Goal: Task Accomplishment & Management: Manage account settings

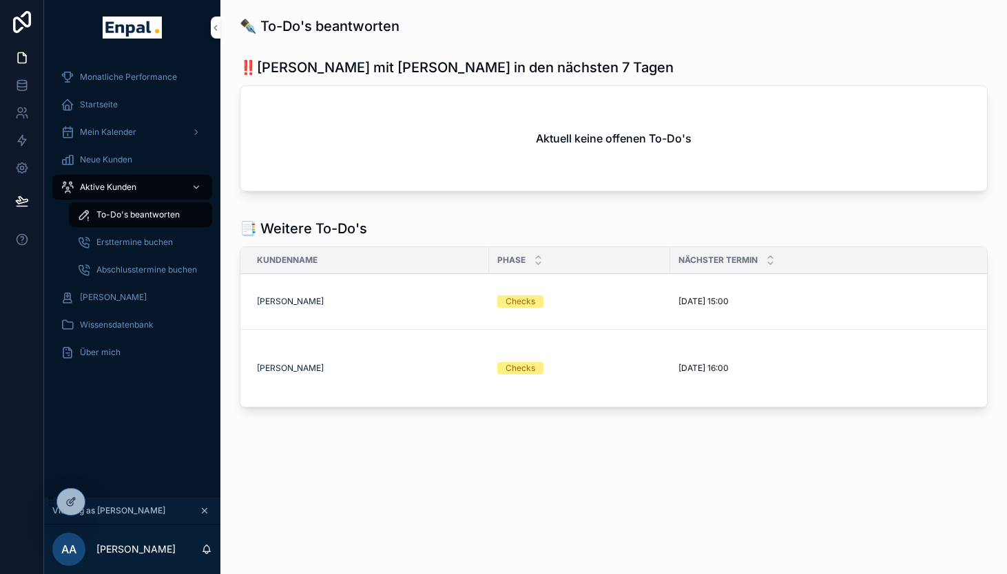
click at [71, 502] on icon at bounding box center [70, 501] width 11 height 11
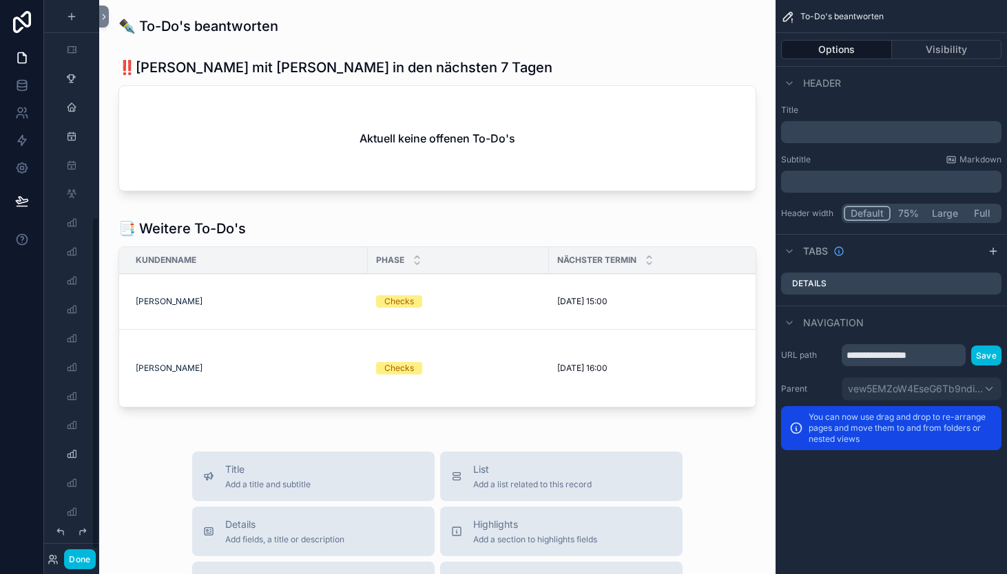
scroll to position [363, 0]
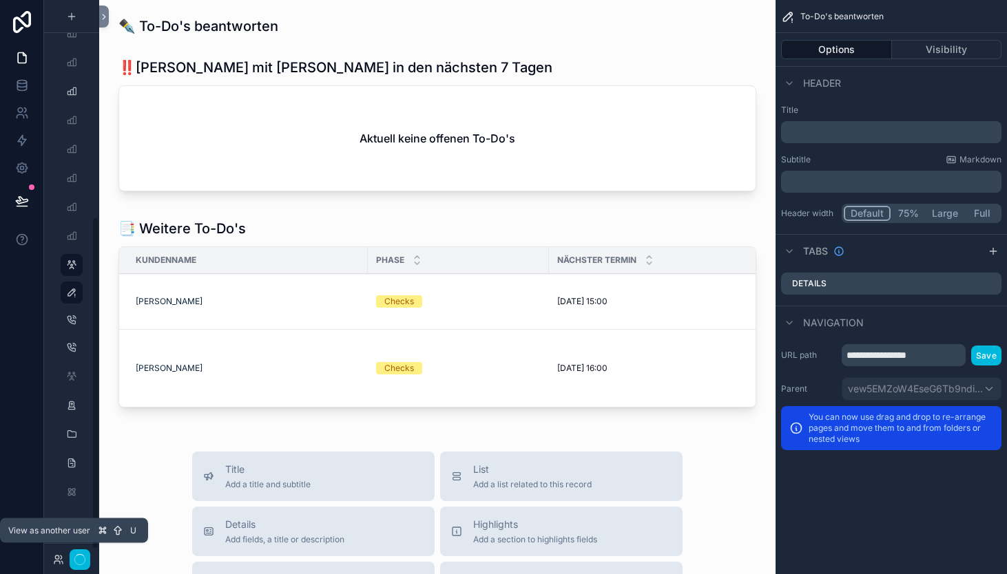
click at [59, 561] on icon at bounding box center [58, 559] width 11 height 11
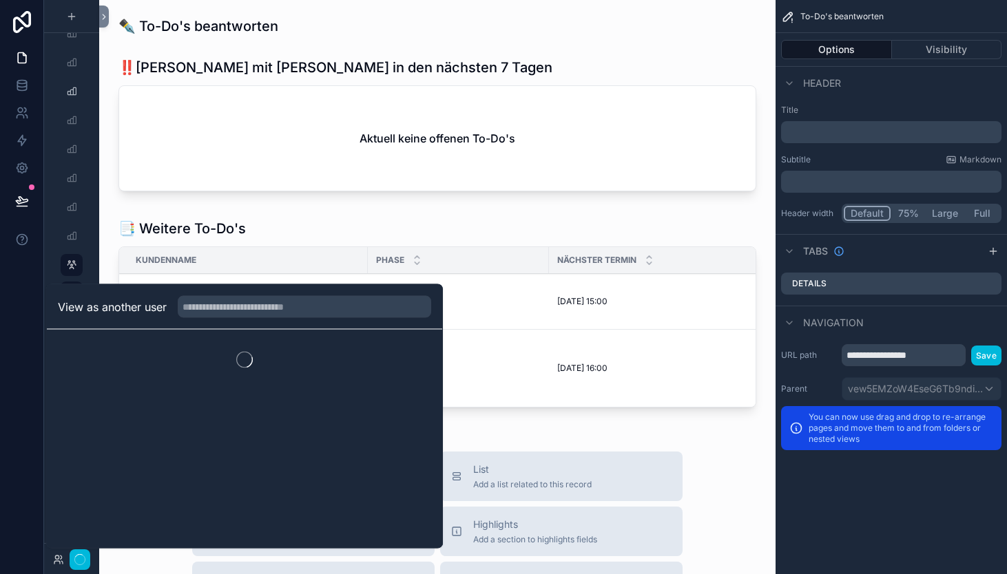
click at [21, 366] on div at bounding box center [22, 287] width 44 height 574
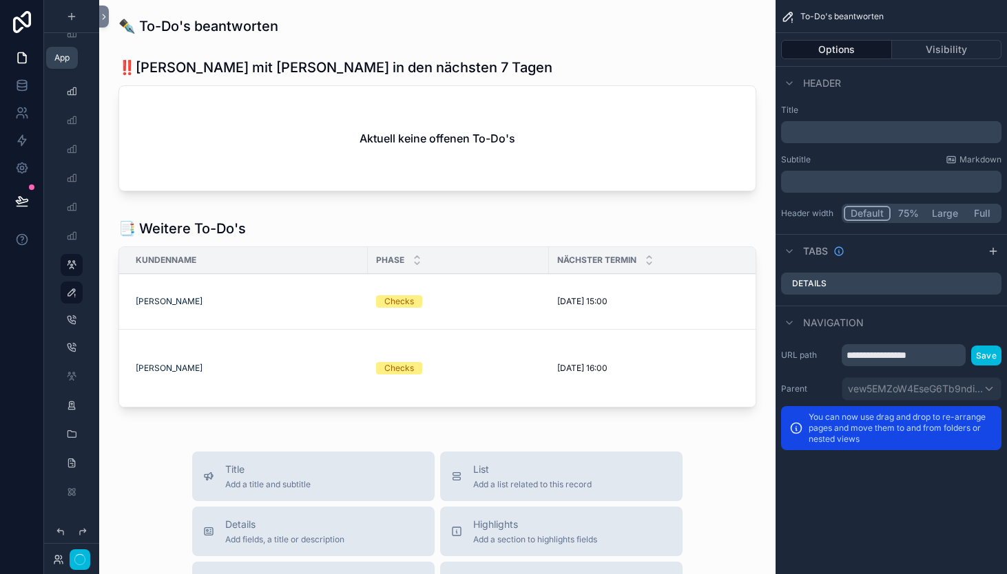
click at [21, 65] on link at bounding box center [21, 58] width 43 height 28
click at [74, 556] on button "Done" at bounding box center [79, 559] width 31 height 20
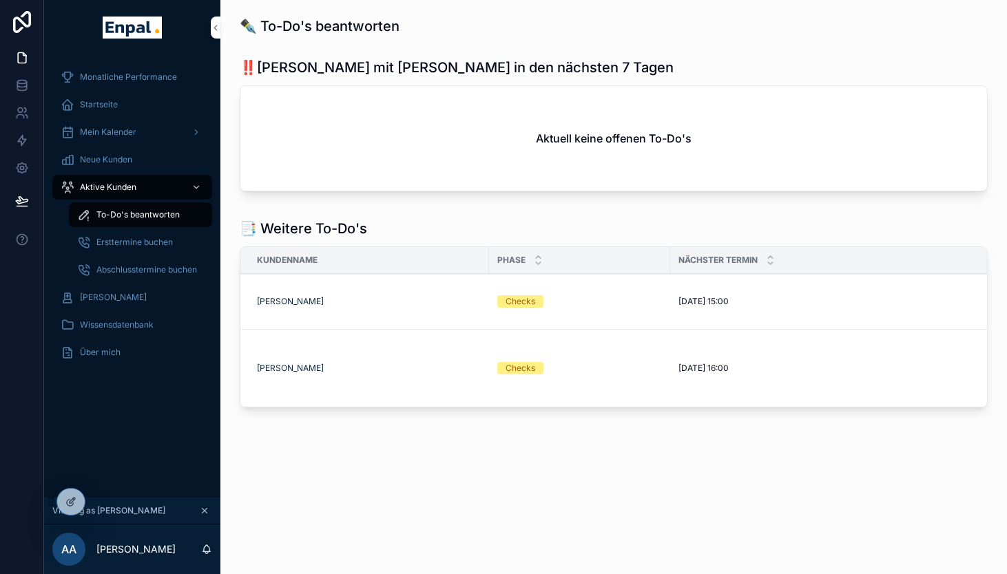
click at [0, 0] on icon at bounding box center [0, 0] width 0 height 0
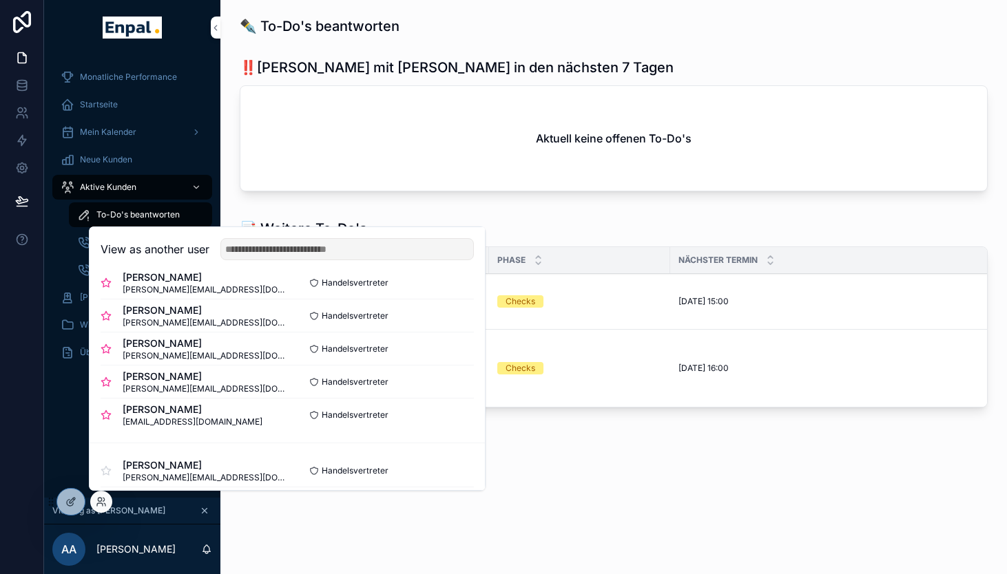
scroll to position [290, 0]
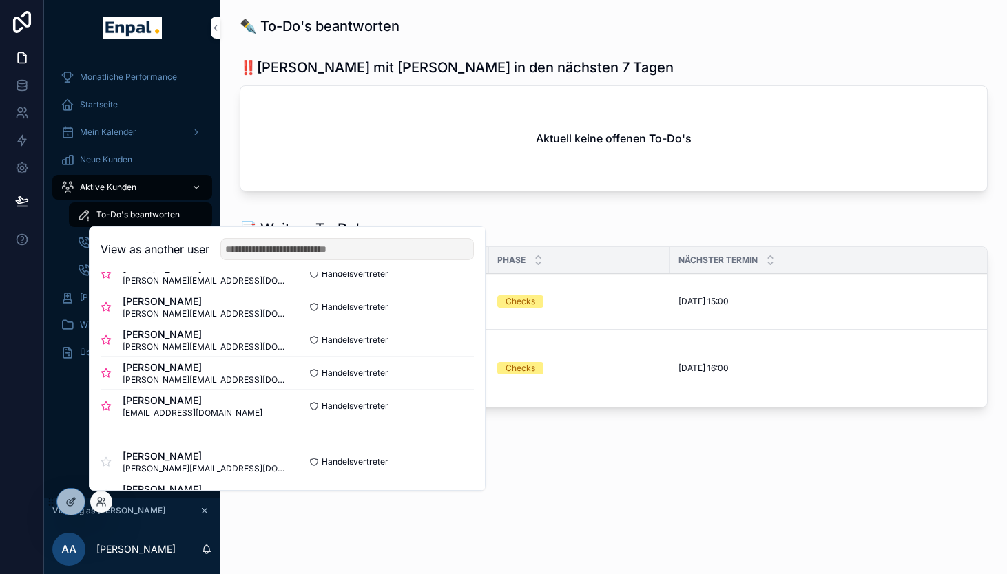
click at [0, 0] on button "Select" at bounding box center [0, 0] width 0 height 0
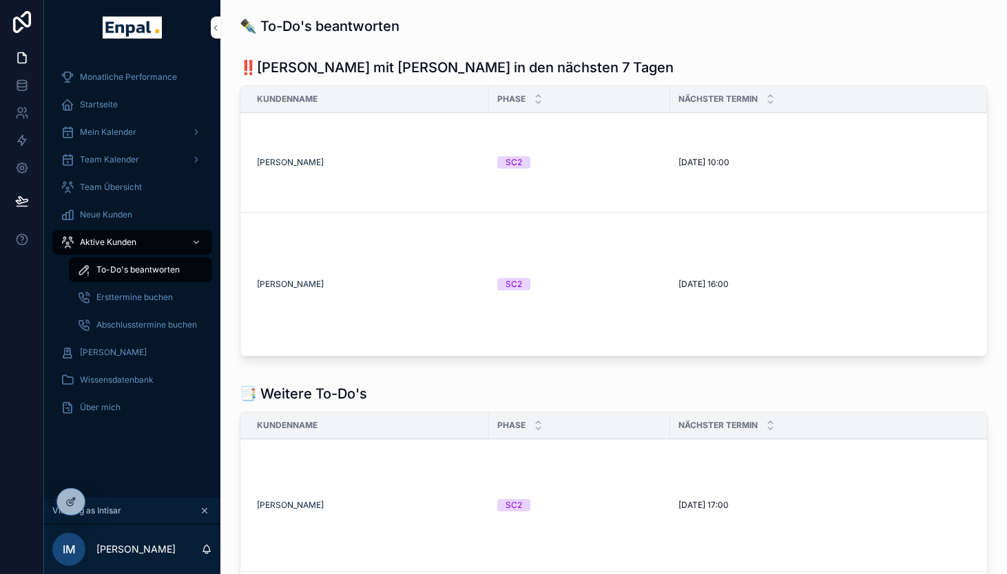
click at [109, 242] on span "Aktive Kunden" at bounding box center [108, 242] width 56 height 11
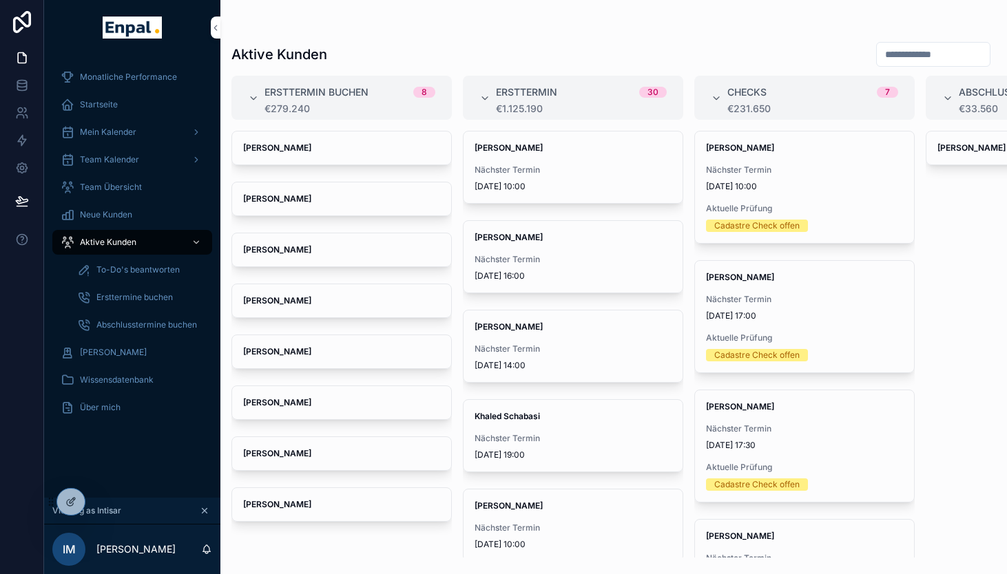
click at [114, 266] on span "To-Do's beantworten" at bounding box center [137, 269] width 83 height 11
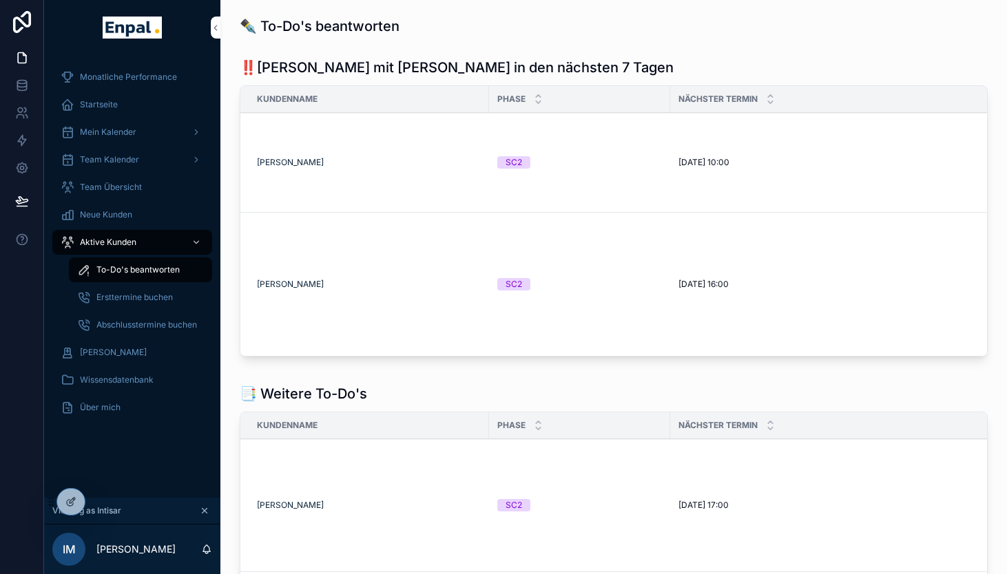
click at [635, 162] on div "SC2" at bounding box center [579, 162] width 165 height 12
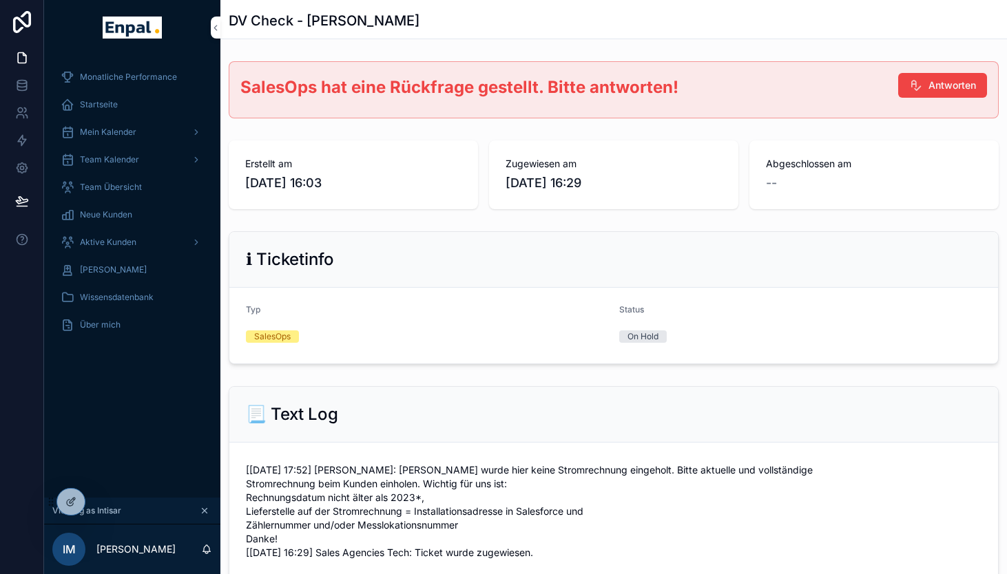
click at [94, 242] on span "Aktive Kunden" at bounding box center [108, 242] width 56 height 11
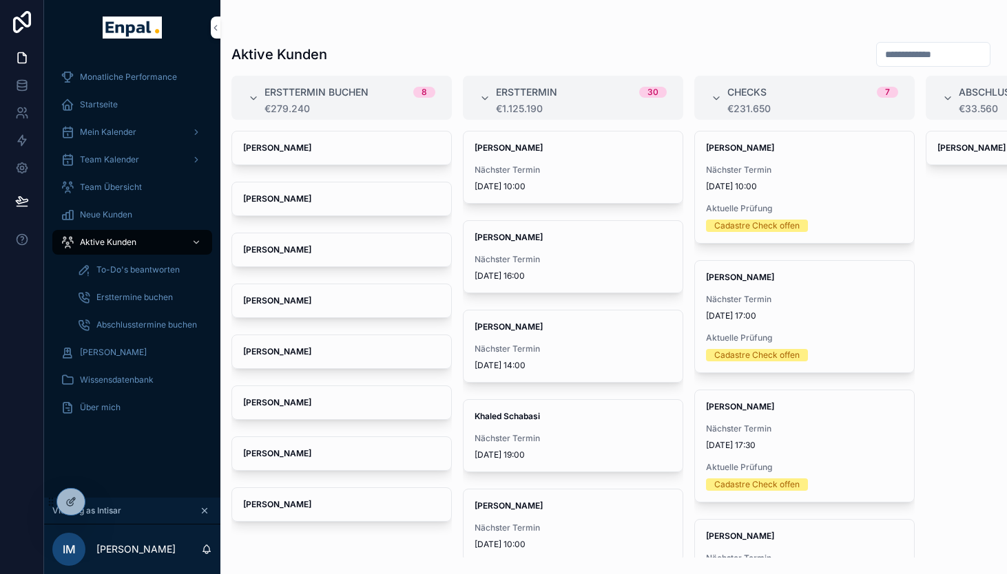
click at [120, 272] on span "To-Do's beantworten" at bounding box center [137, 269] width 83 height 11
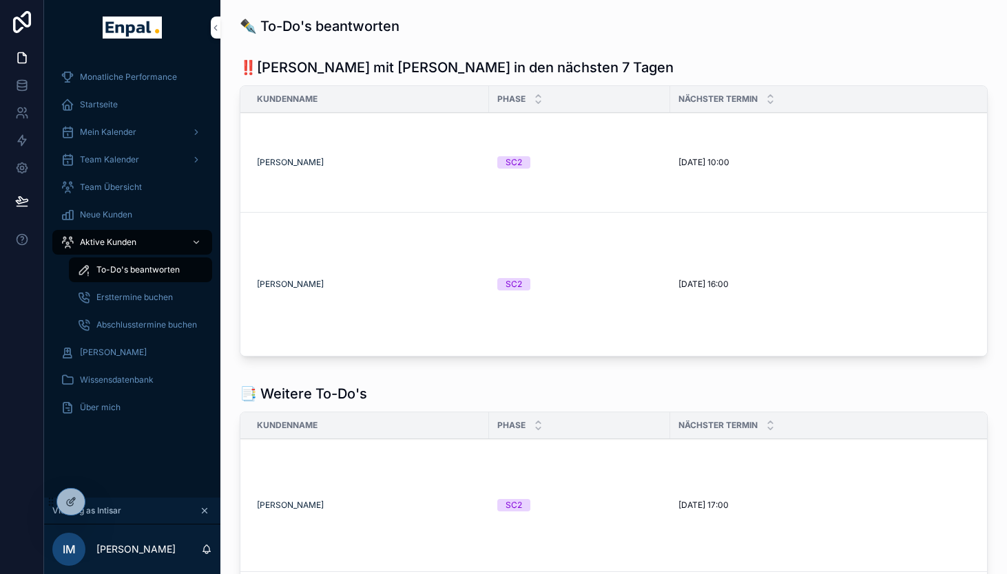
click at [377, 169] on td "[PERSON_NAME]" at bounding box center [364, 163] width 249 height 100
click at [340, 156] on td "[PERSON_NAME]" at bounding box center [364, 163] width 249 height 100
click at [729, 158] on span "[DATE] 10:00" at bounding box center [703, 162] width 51 height 11
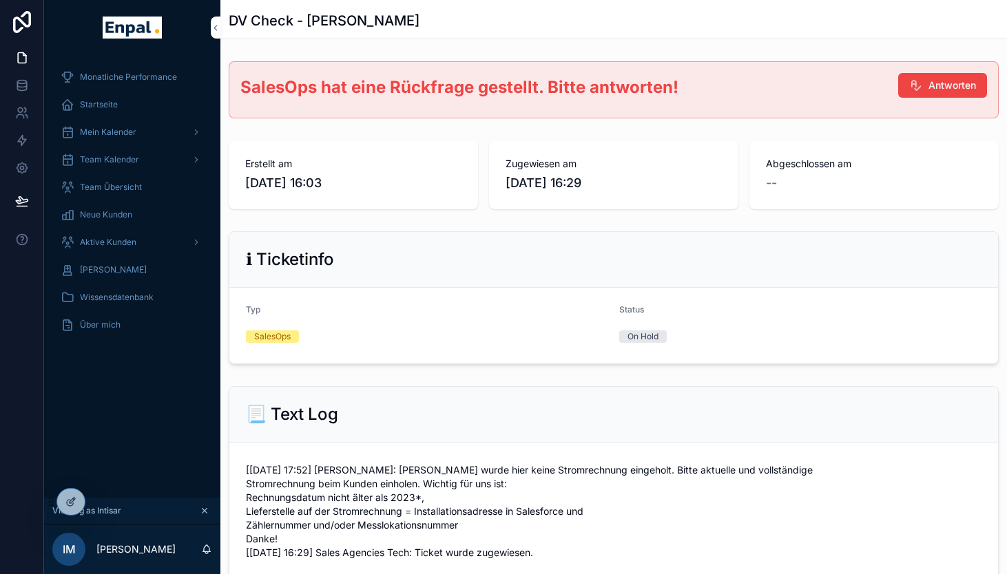
scroll to position [101, 0]
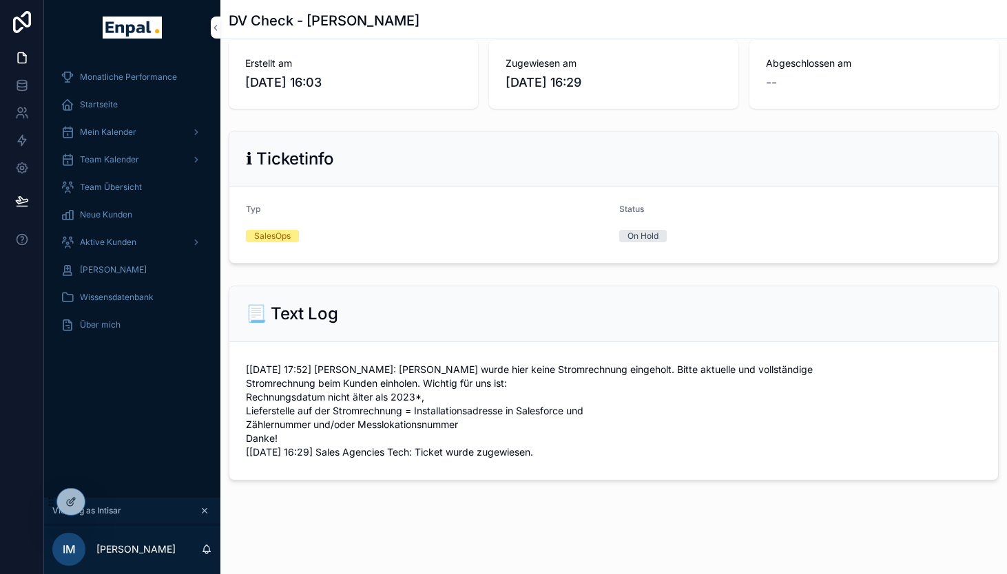
click at [110, 242] on span "Aktive Kunden" at bounding box center [108, 242] width 56 height 11
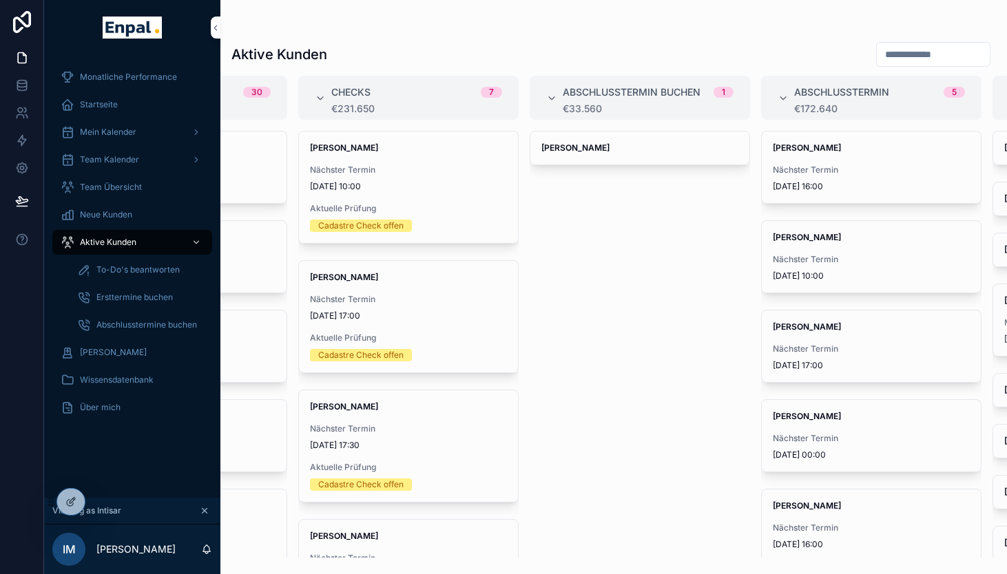
scroll to position [0, 613]
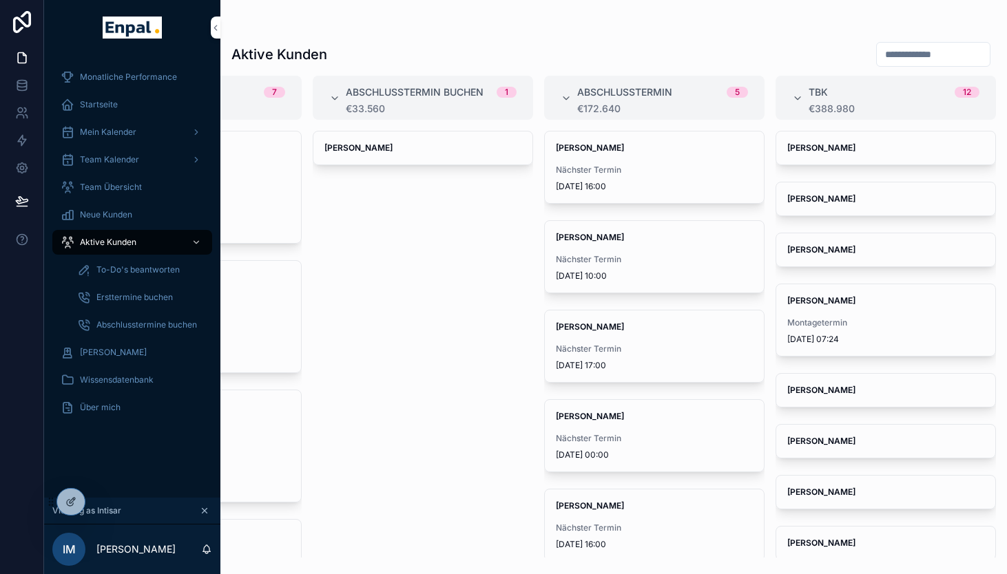
click at [648, 281] on span "[DATE] 10:00" at bounding box center [654, 276] width 197 height 11
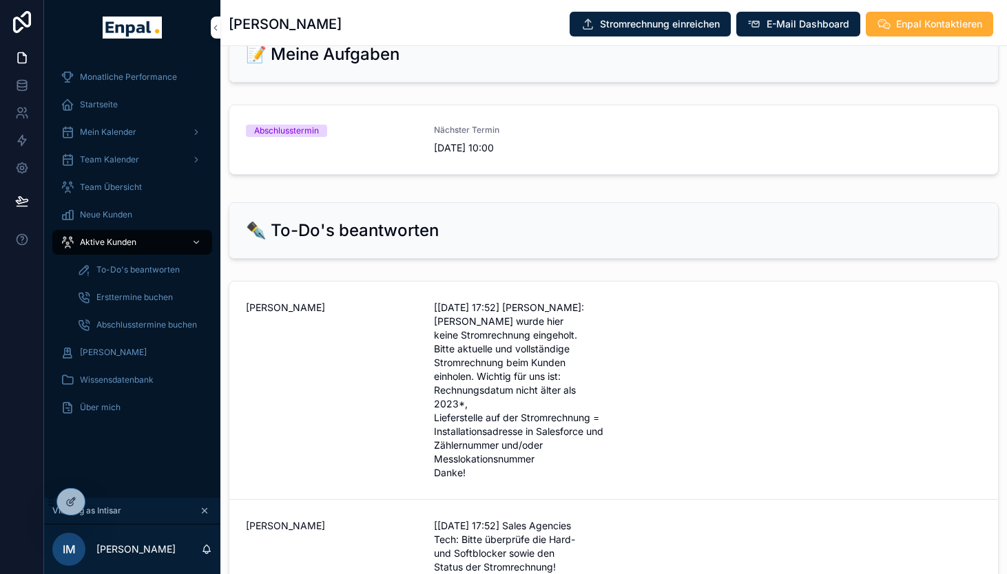
scroll to position [1023, 0]
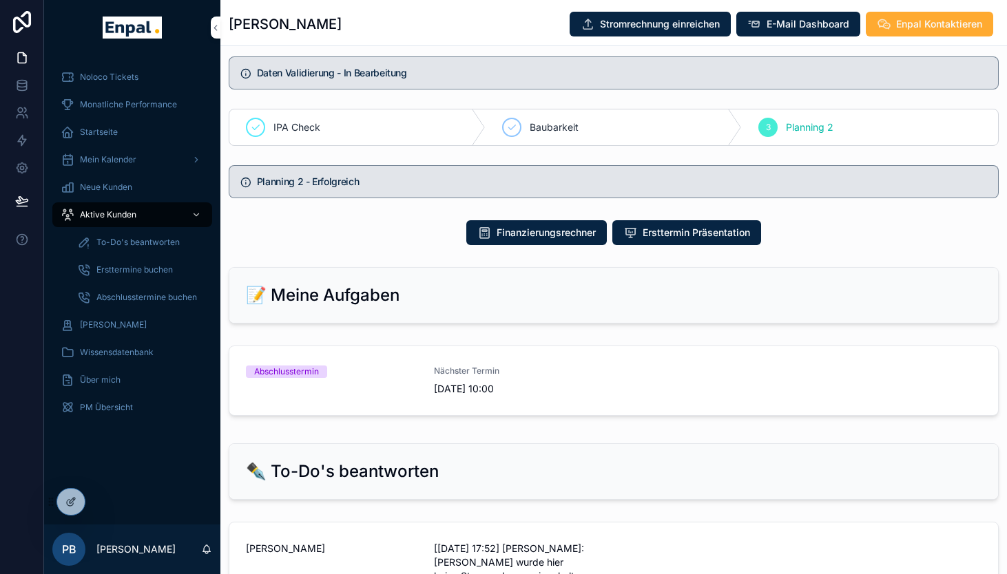
scroll to position [729, 0]
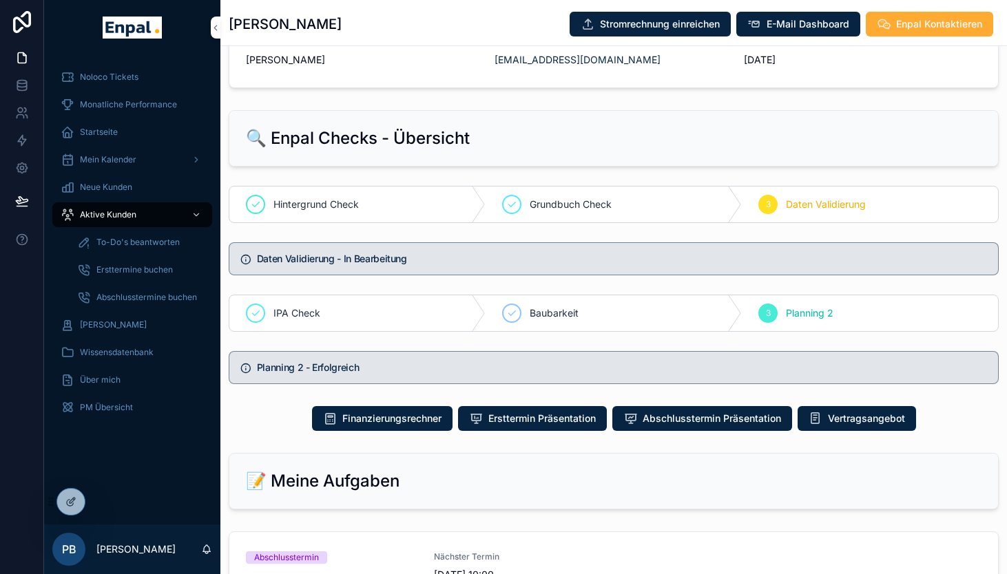
scroll to position [585, 0]
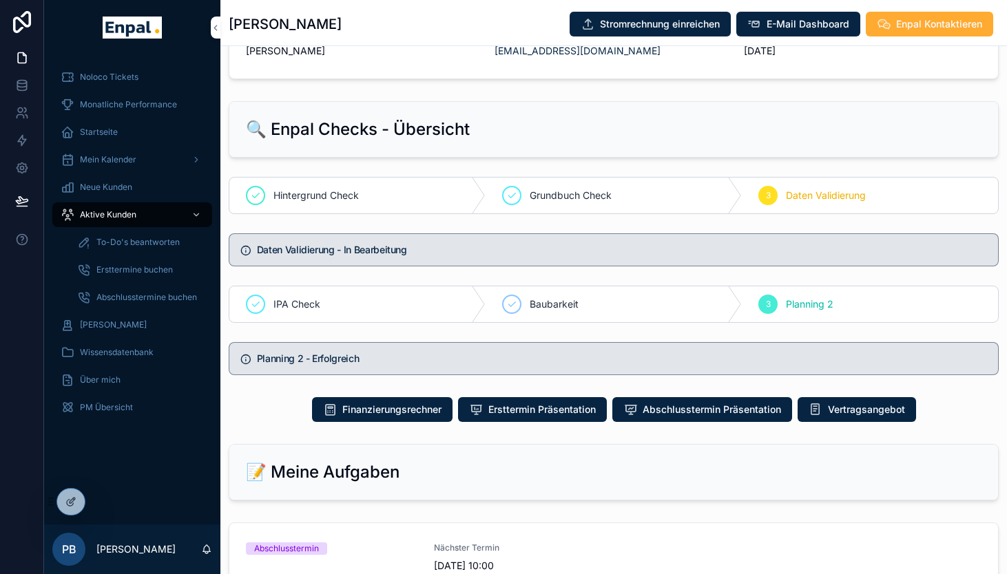
click at [846, 417] on span "Vertragsangebot" at bounding box center [866, 410] width 77 height 14
click at [684, 417] on span "Abschlusstermin Präsentation" at bounding box center [711, 410] width 138 height 14
